Goal: Task Accomplishment & Management: Use online tool/utility

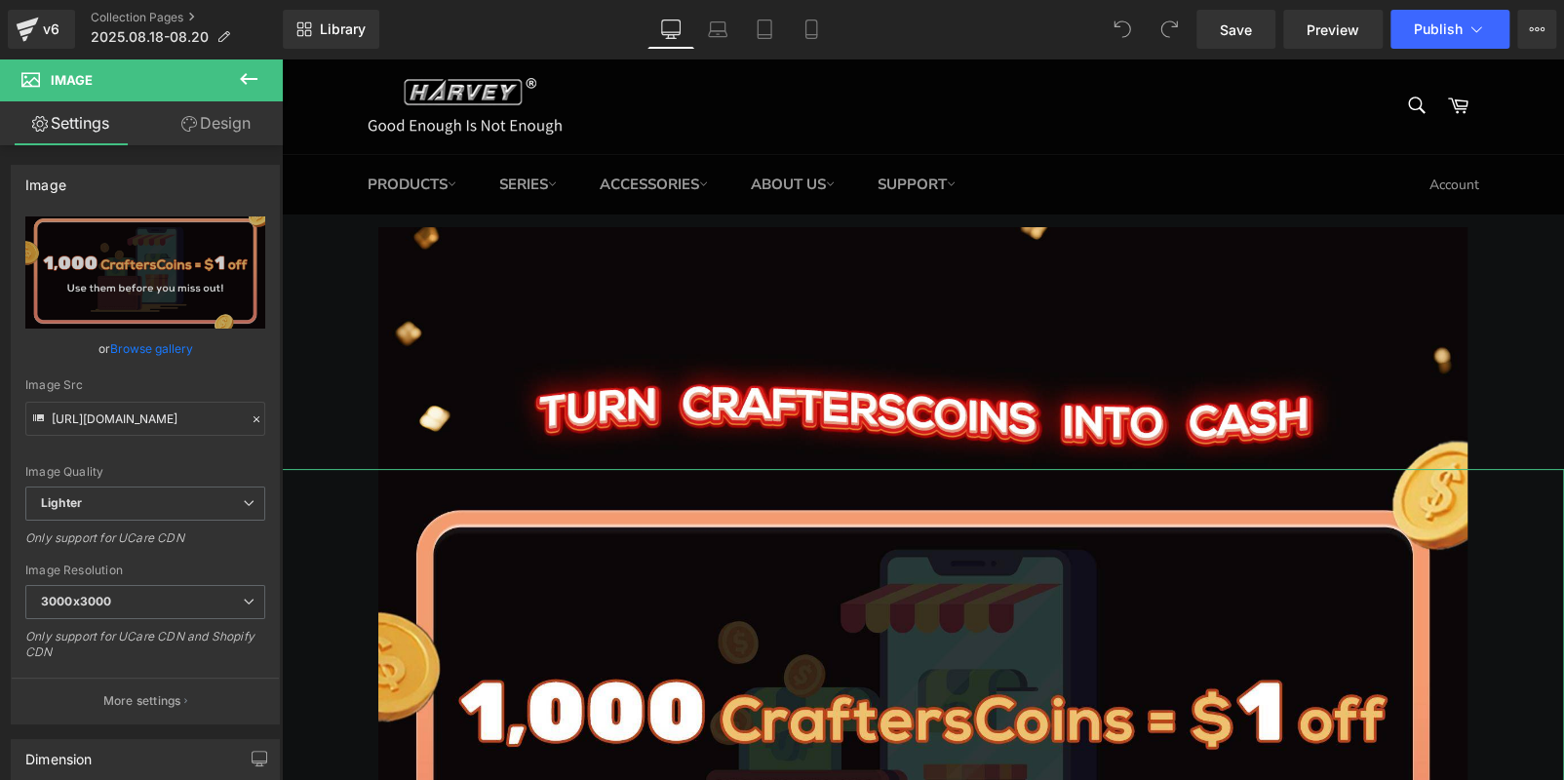
scroll to position [389, 0]
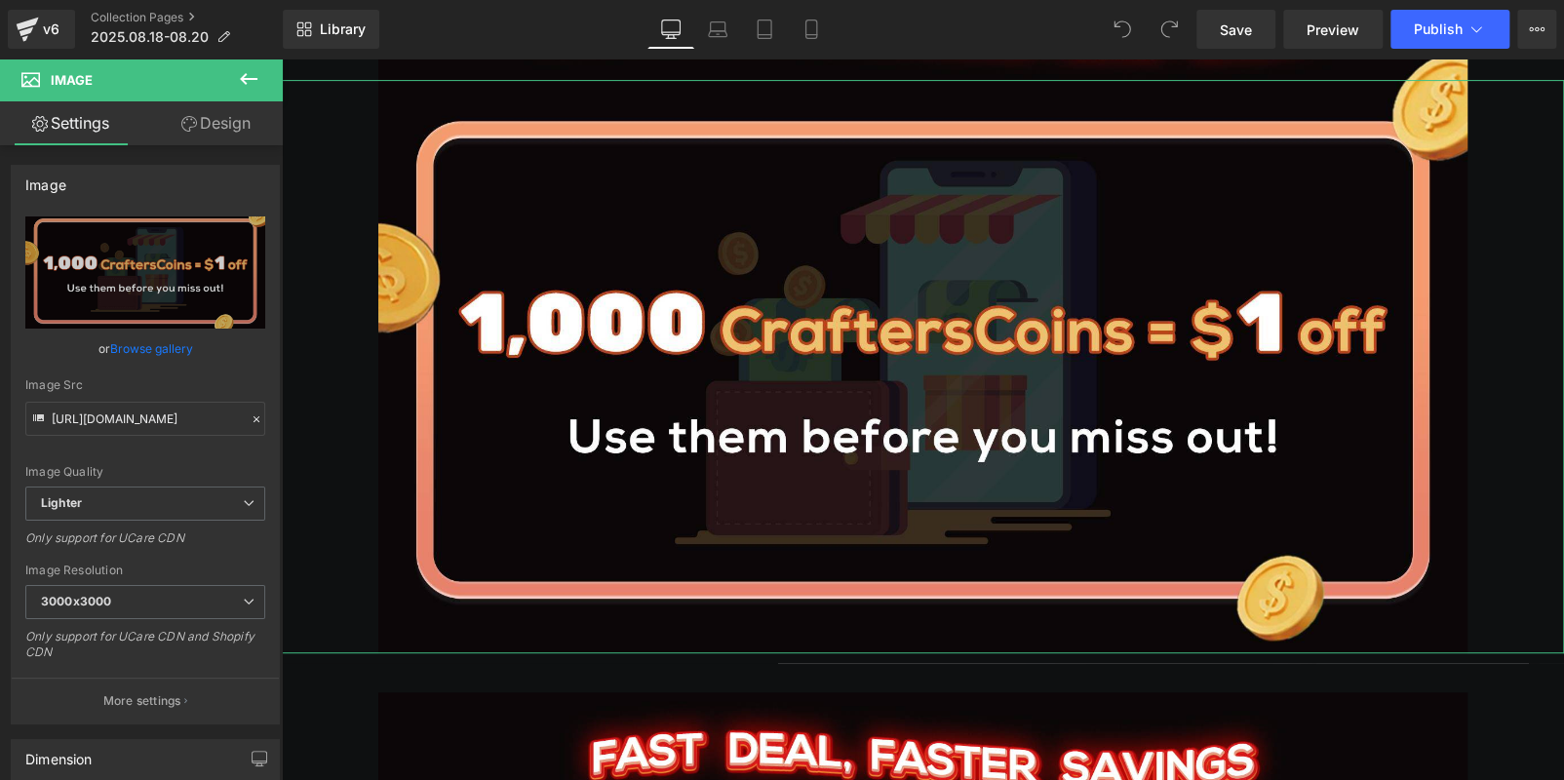
type input "C:\fakepath\edm_06.jpg"
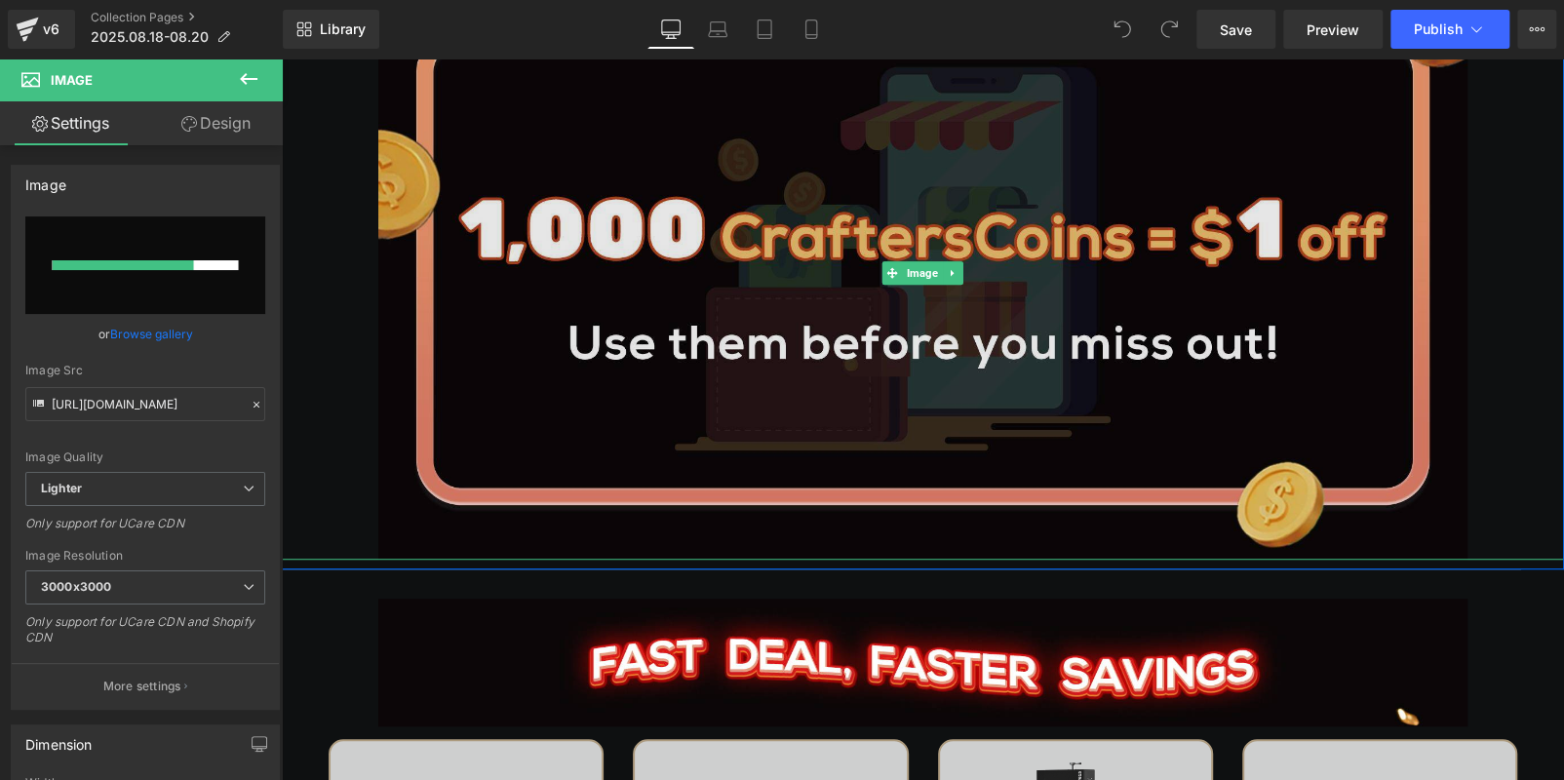
scroll to position [585, 0]
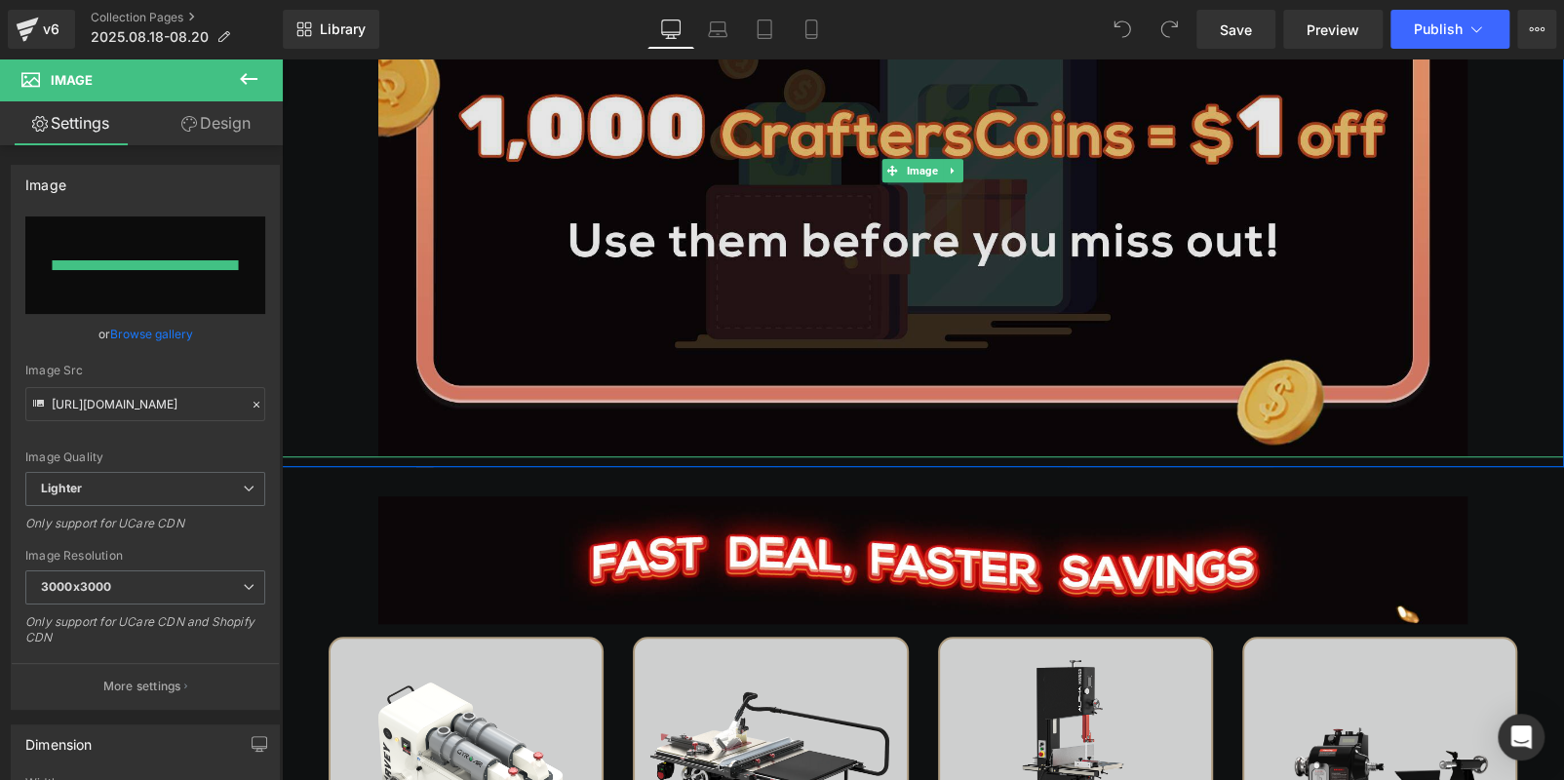
type input "[URL][DOMAIN_NAME]"
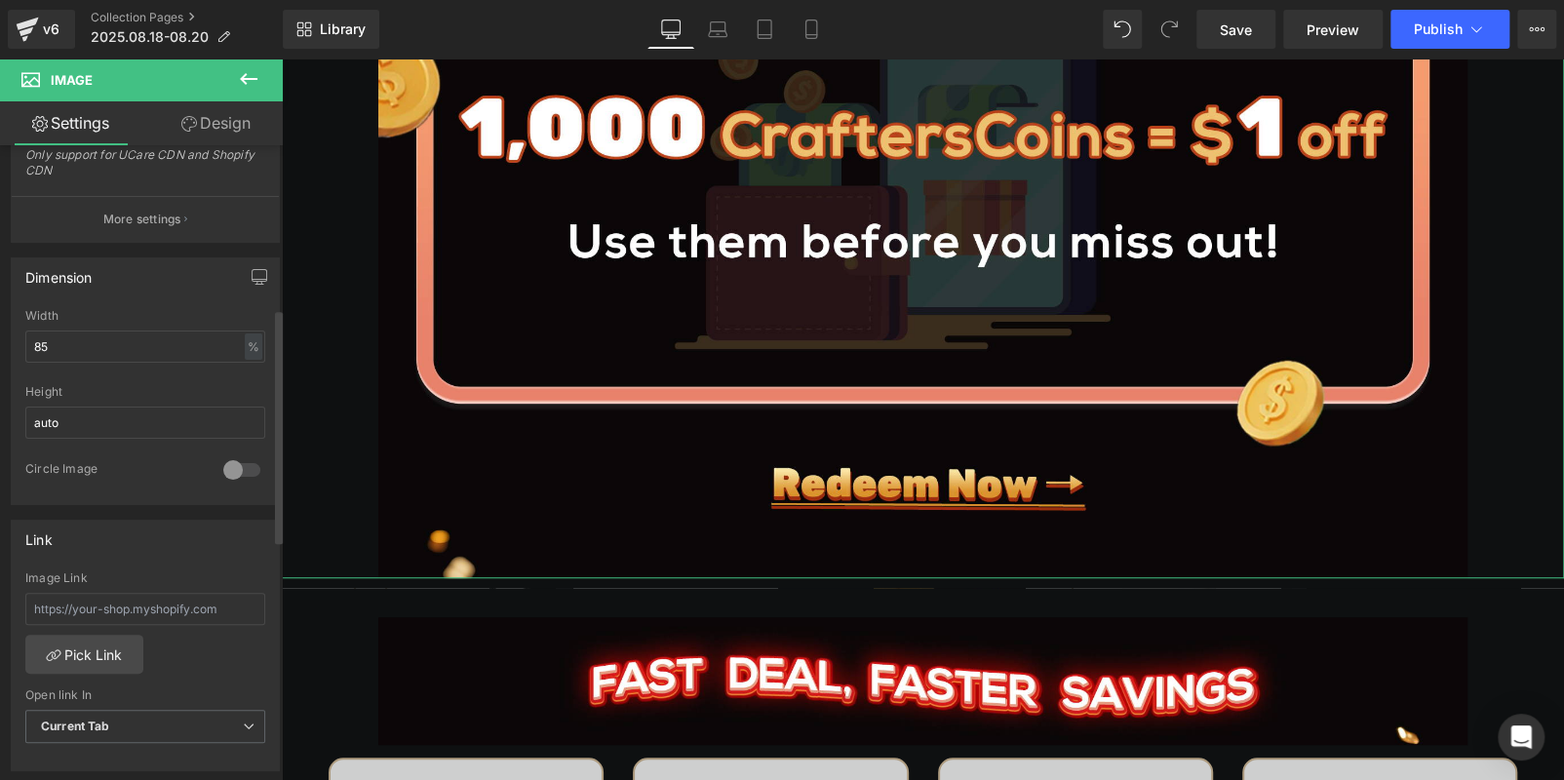
scroll to position [488, 0]
click at [106, 607] on input "text" at bounding box center [145, 603] width 240 height 32
click at [83, 649] on link "Pick Link" at bounding box center [84, 648] width 118 height 39
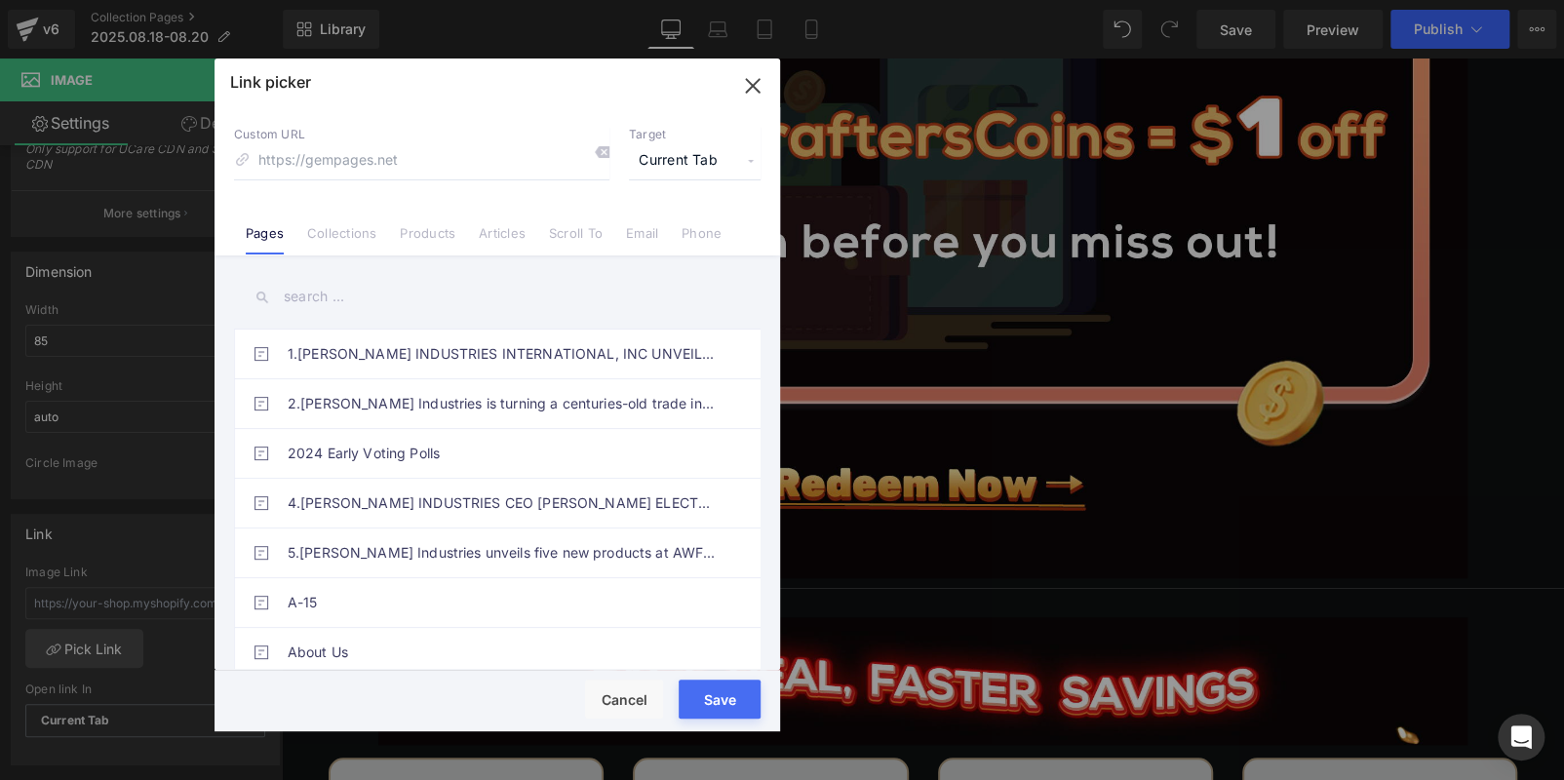
click at [353, 295] on input "text" at bounding box center [497, 297] width 527 height 44
paste input "loyalty"
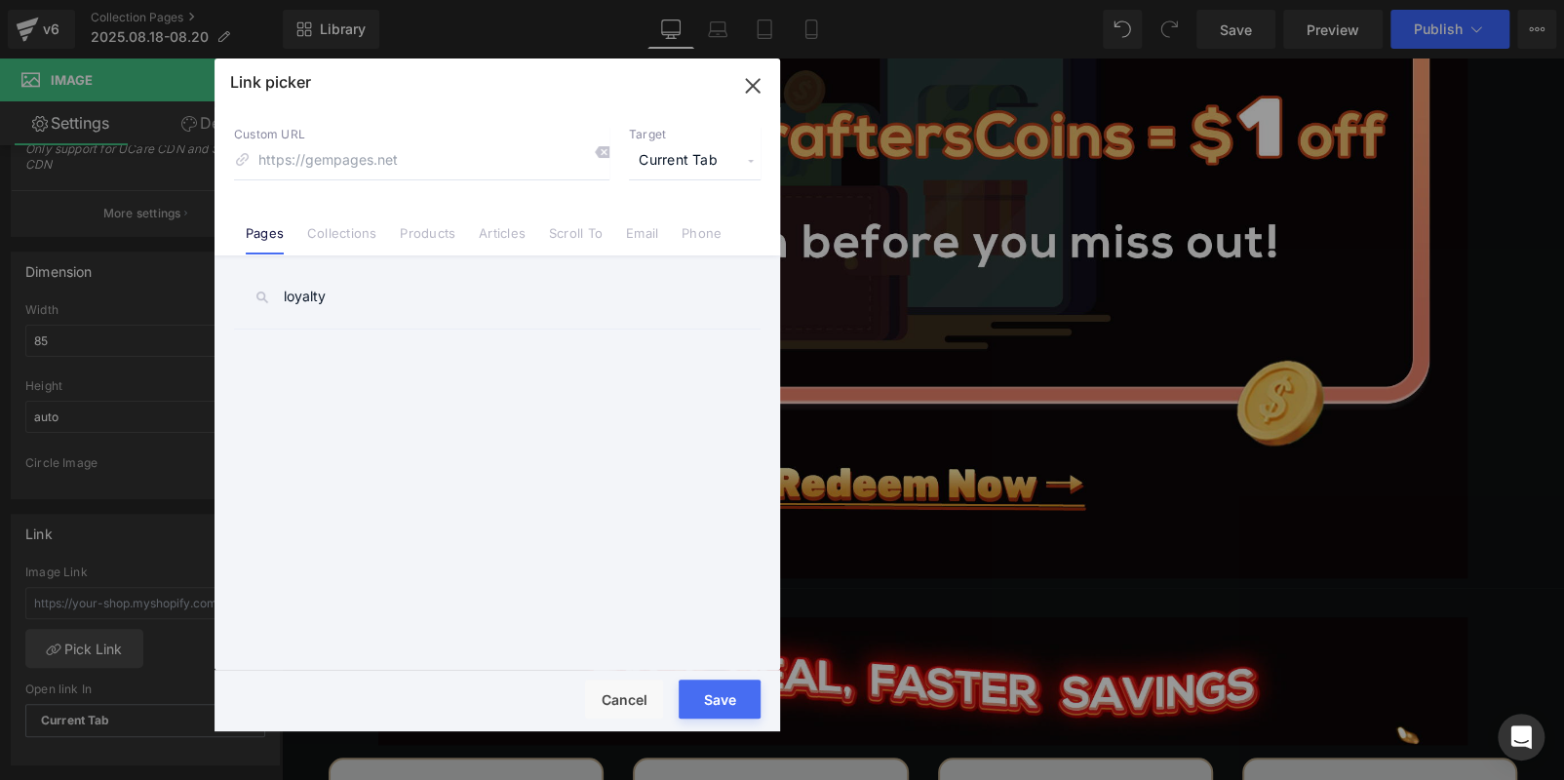
click at [376, 304] on input "loyalty" at bounding box center [497, 297] width 527 height 44
type input "loyalty"
click at [404, 218] on li "Products" at bounding box center [427, 226] width 79 height 34
click at [254, 227] on div at bounding box center [498, 395] width 566 height 673
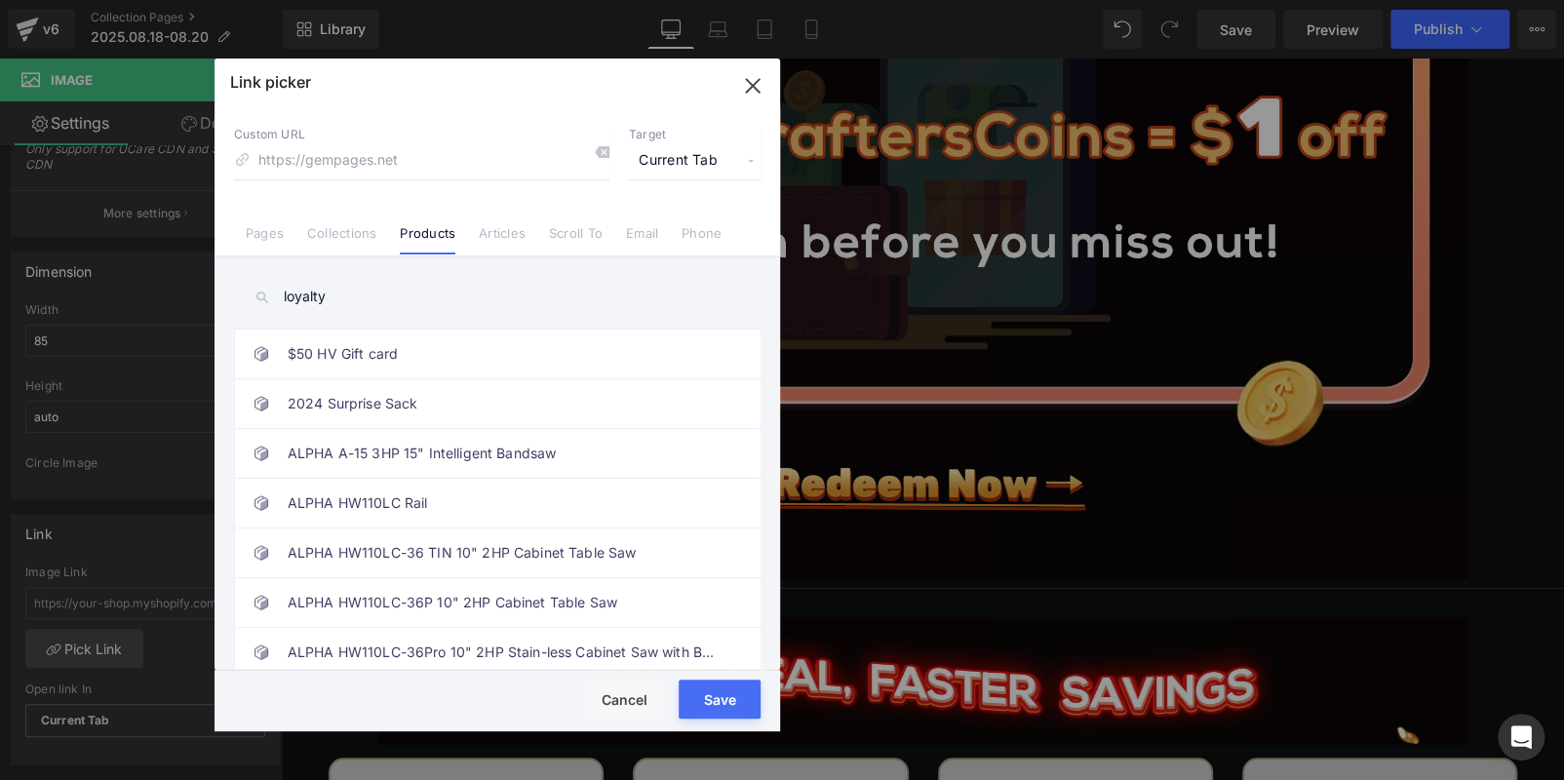
click at [256, 231] on link "Pages" at bounding box center [265, 239] width 38 height 29
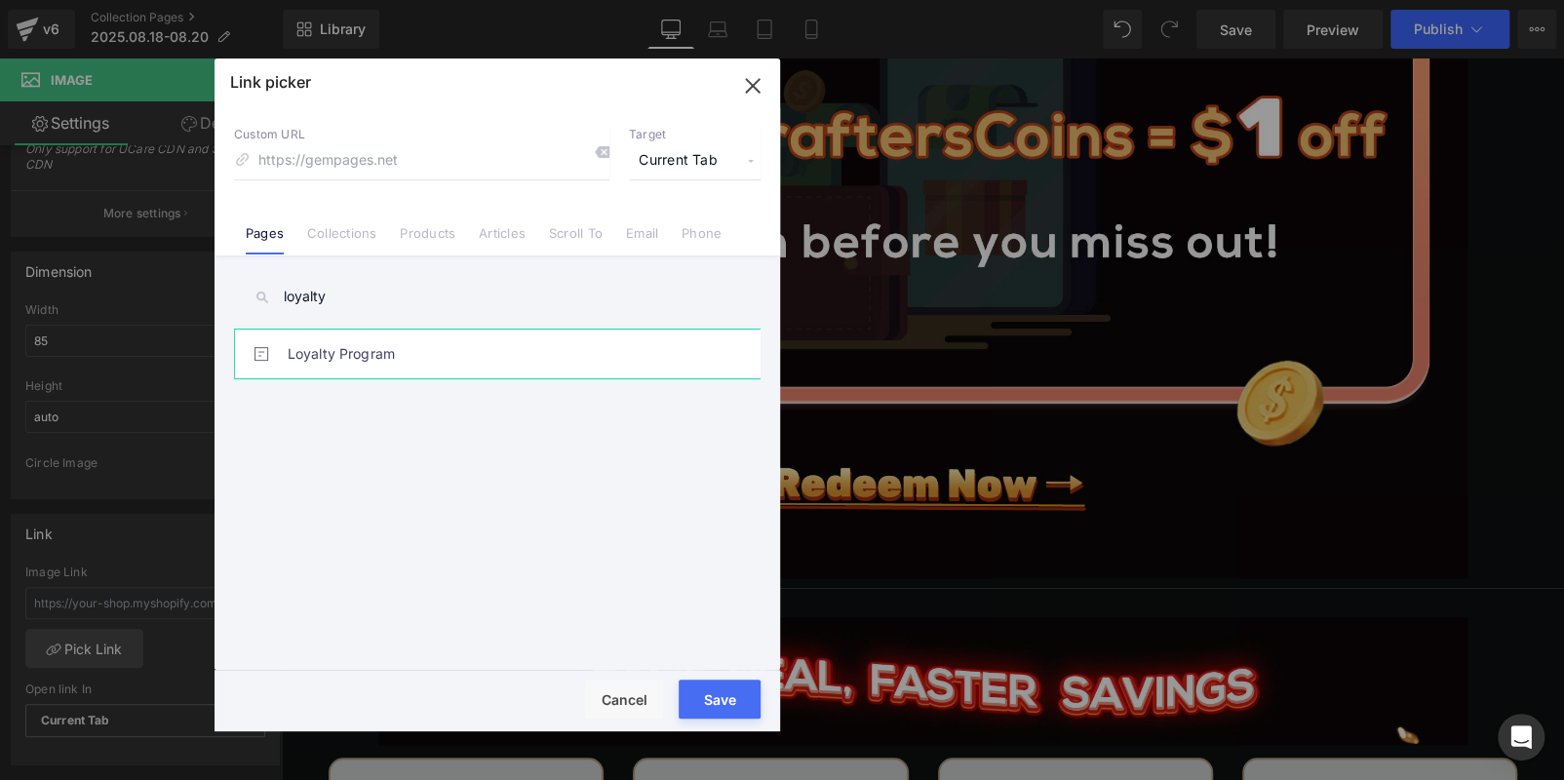
click at [420, 350] on link "Loyalty Program" at bounding box center [502, 354] width 429 height 49
type input "/pages/loyalty-program"
click at [699, 697] on button "Save" at bounding box center [720, 699] width 82 height 39
type input "/pages/loyalty-program"
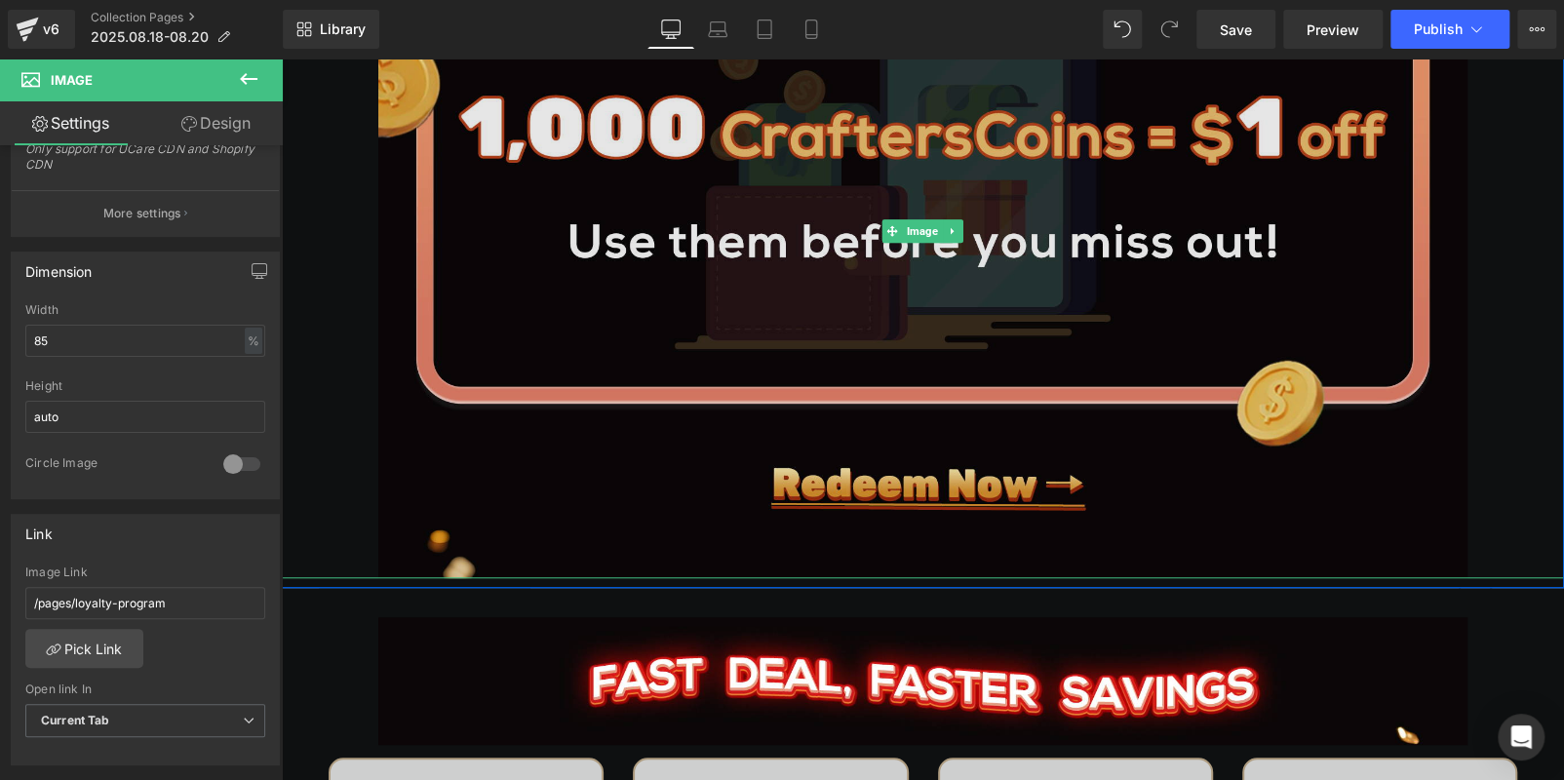
click at [1003, 265] on img at bounding box center [923, 231] width 1090 height 694
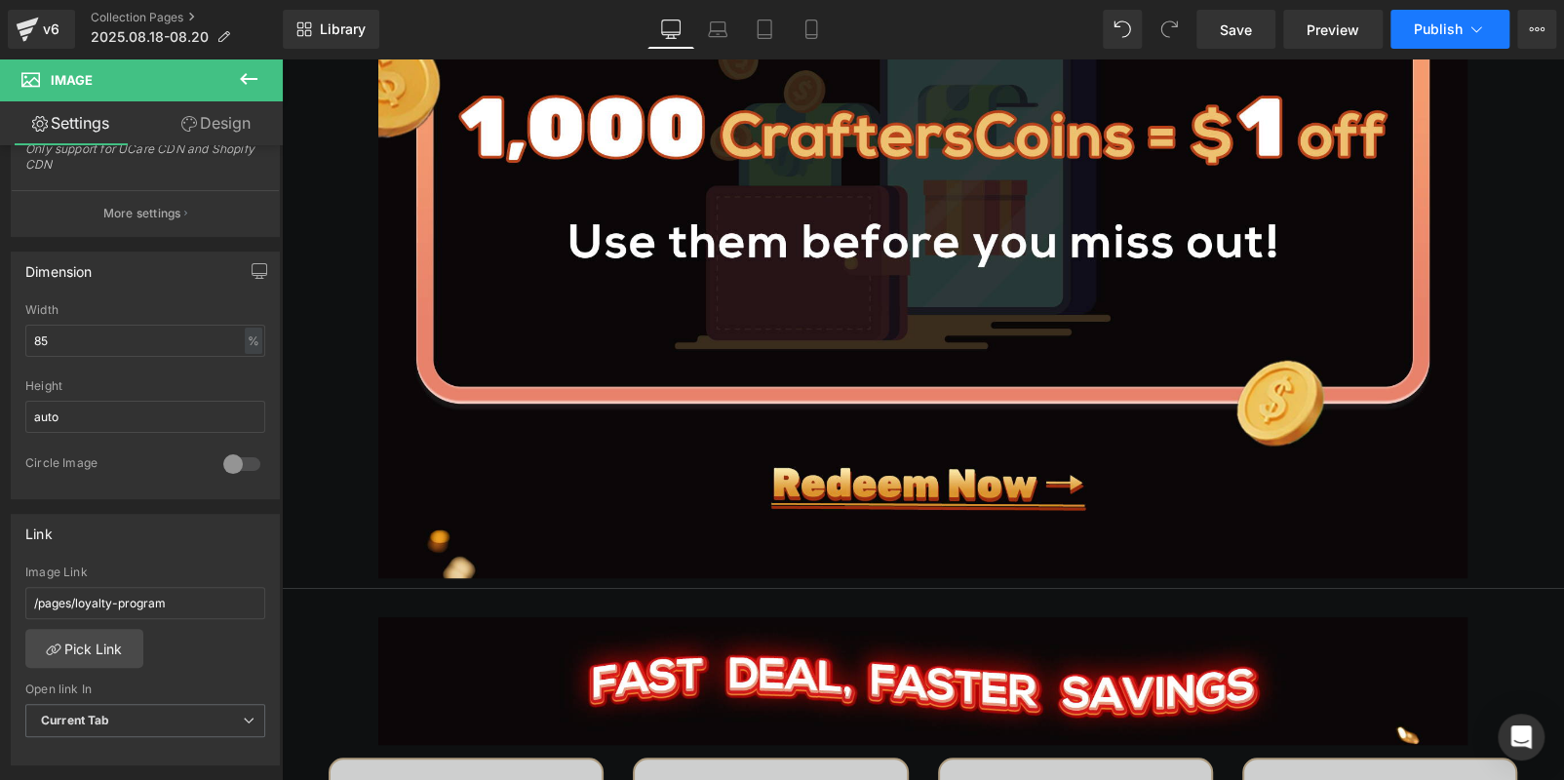
click at [1419, 22] on span "Publish" at bounding box center [1438, 29] width 49 height 16
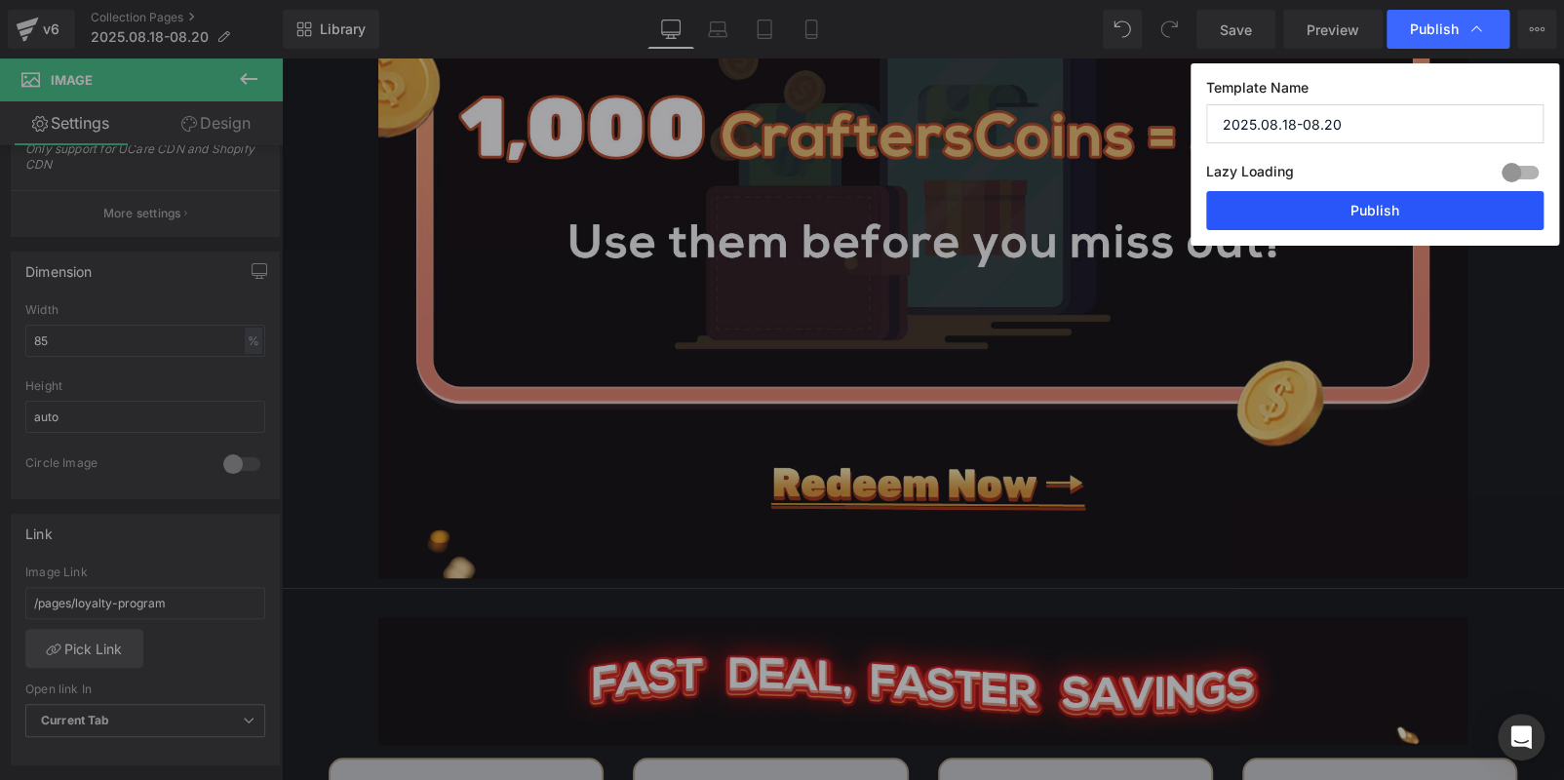
click at [1407, 206] on button "Publish" at bounding box center [1375, 210] width 337 height 39
